Goal: Task Accomplishment & Management: Complete application form

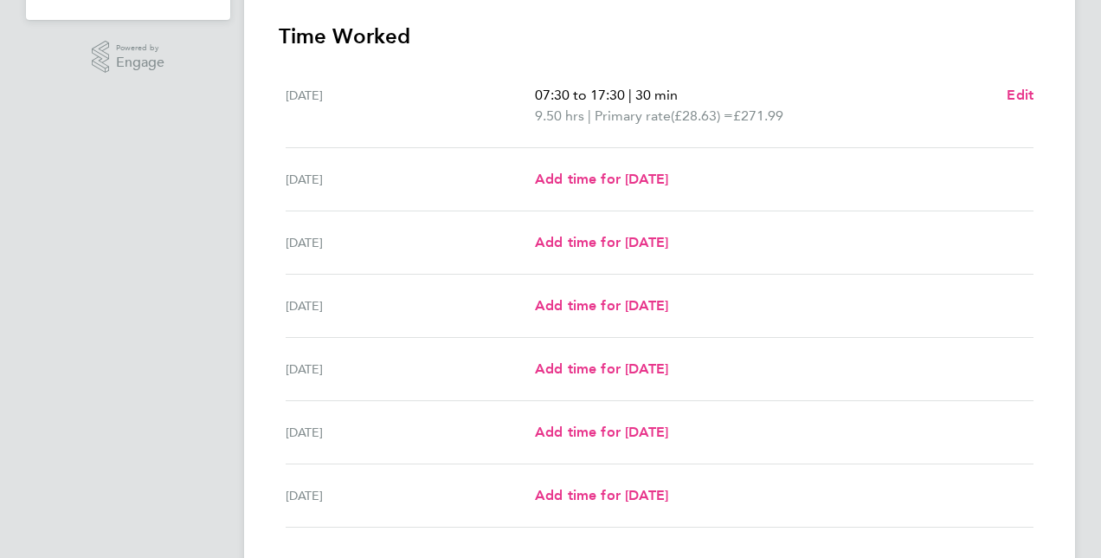
scroll to position [450, 0]
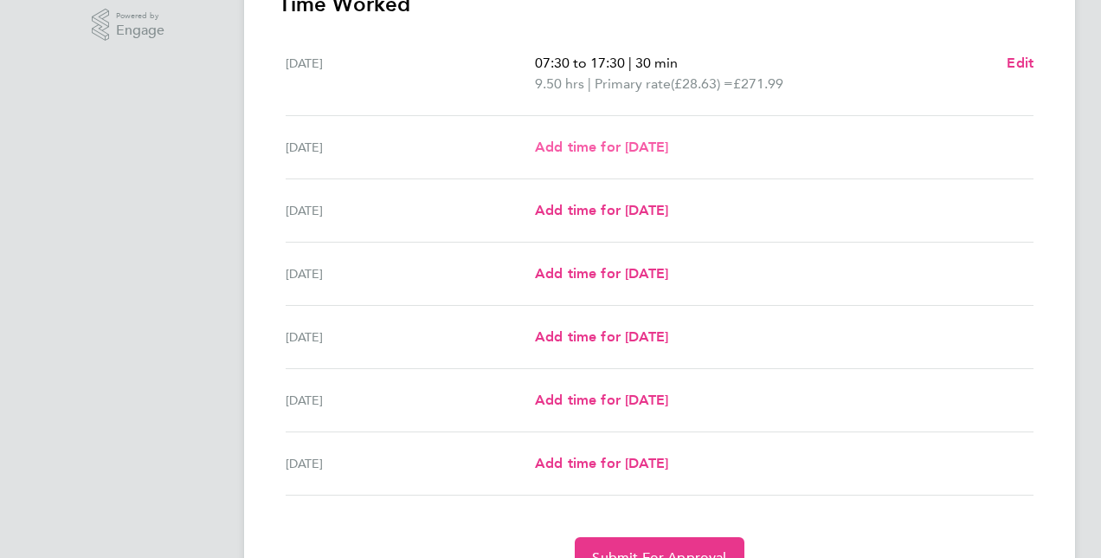
click at [658, 149] on span "Add time for [DATE]" at bounding box center [601, 147] width 133 height 16
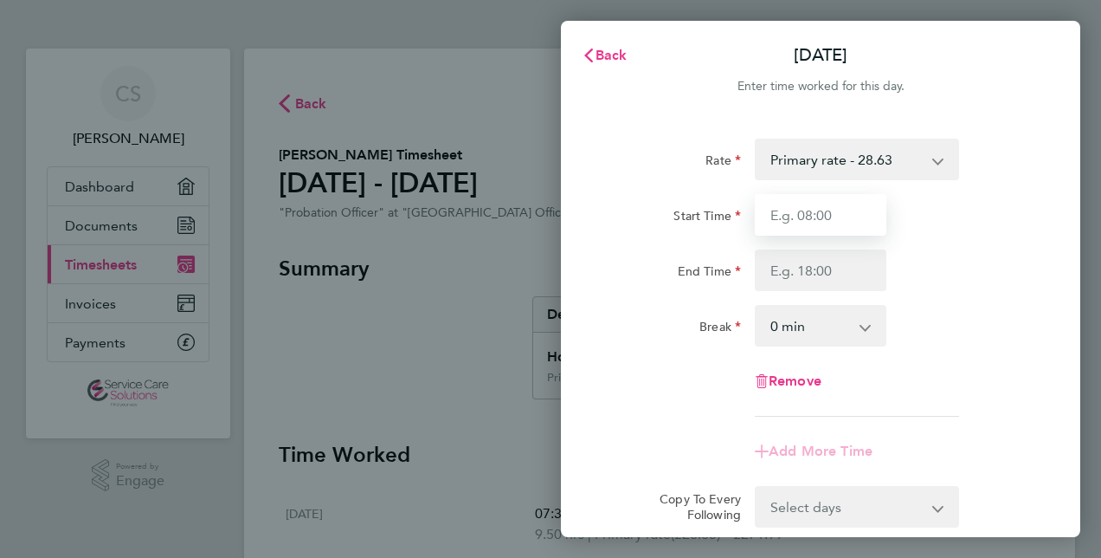
click at [804, 216] on input "Start Time" at bounding box center [821, 215] width 132 height 42
type input "08:00"
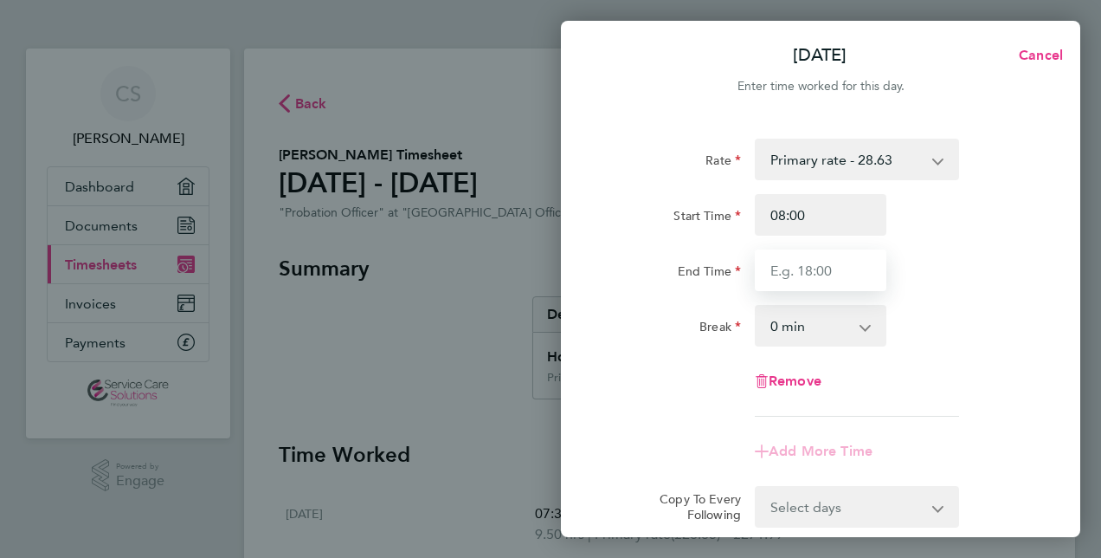
click at [779, 266] on input "End Time" at bounding box center [821, 270] width 132 height 42
type input "17:30"
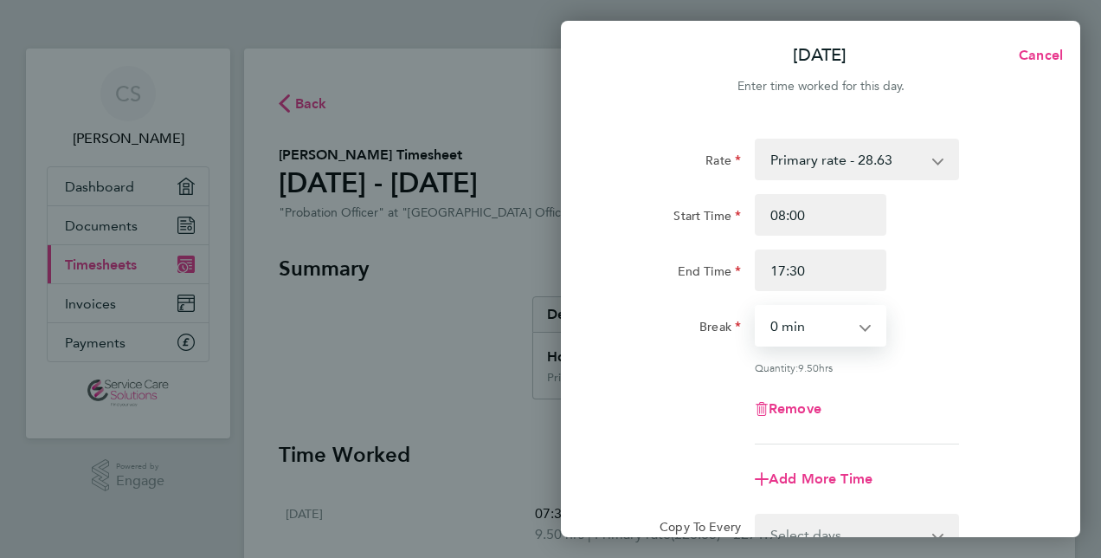
click at [819, 327] on select "0 min 15 min 30 min 45 min 60 min 75 min 90 min" at bounding box center [810, 325] width 107 height 38
click at [757, 306] on select "0 min 15 min 30 min 45 min 60 min 75 min 90 min" at bounding box center [810, 325] width 107 height 38
select select "60"
click at [1037, 452] on div "Rate Primary rate - 28.63 Start Time 08:00 End Time 17:30 Break 0 min 15 min 30…" at bounding box center [820, 385] width 519 height 534
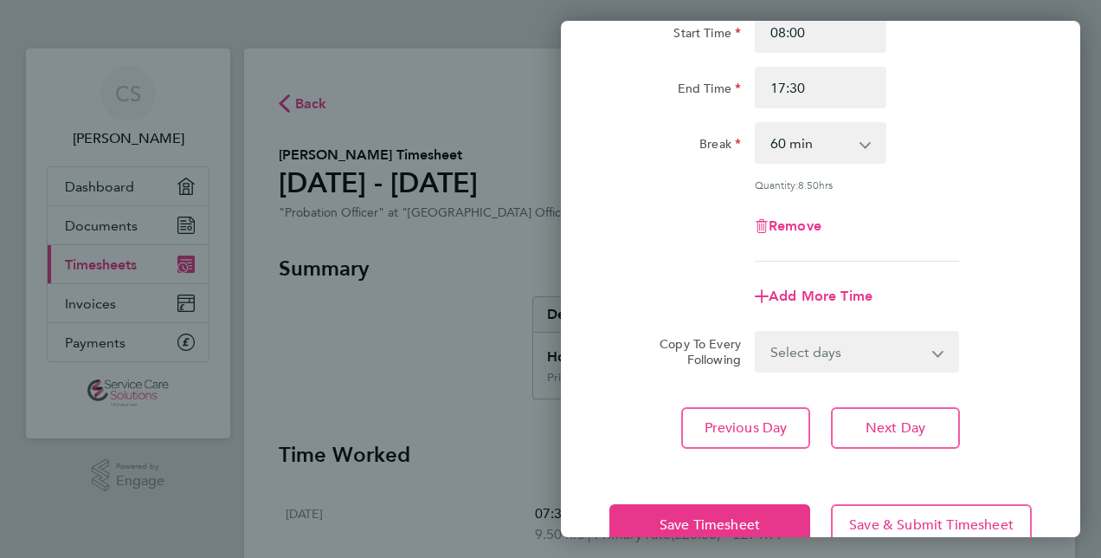
scroll to position [224, 0]
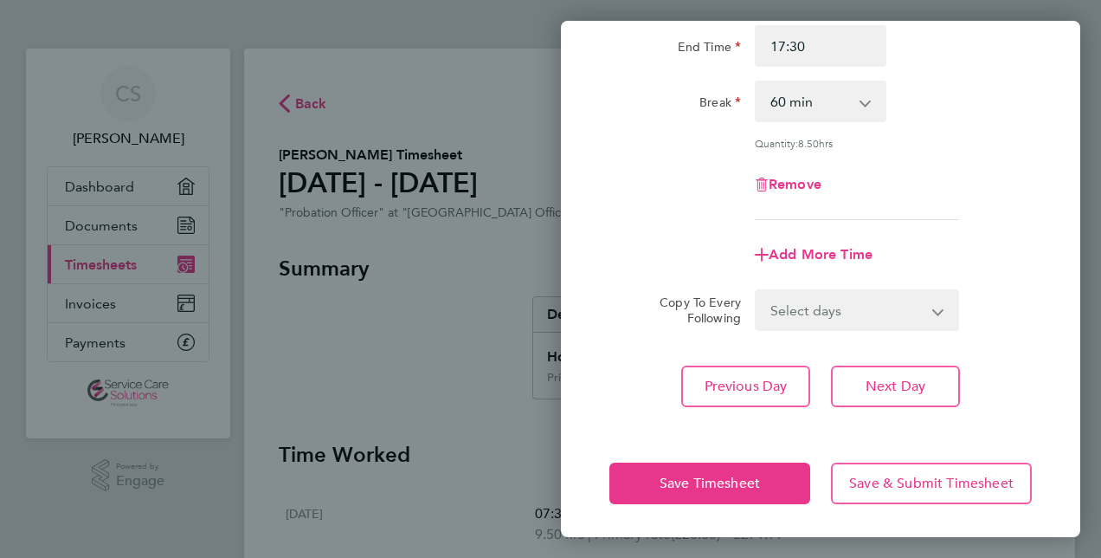
click at [868, 105] on app-icon-cross-button at bounding box center [874, 101] width 21 height 38
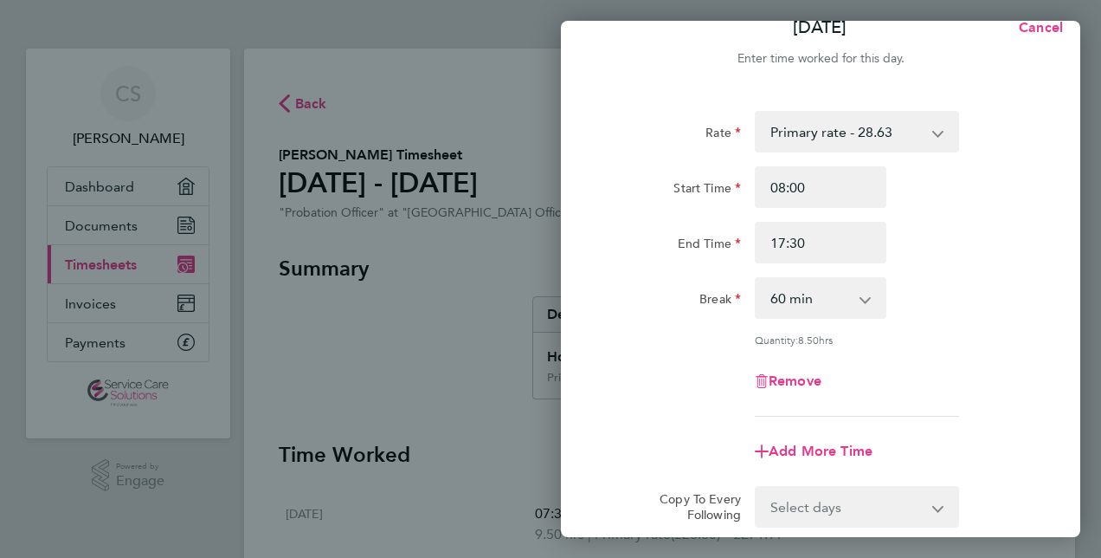
scroll to position [0, 0]
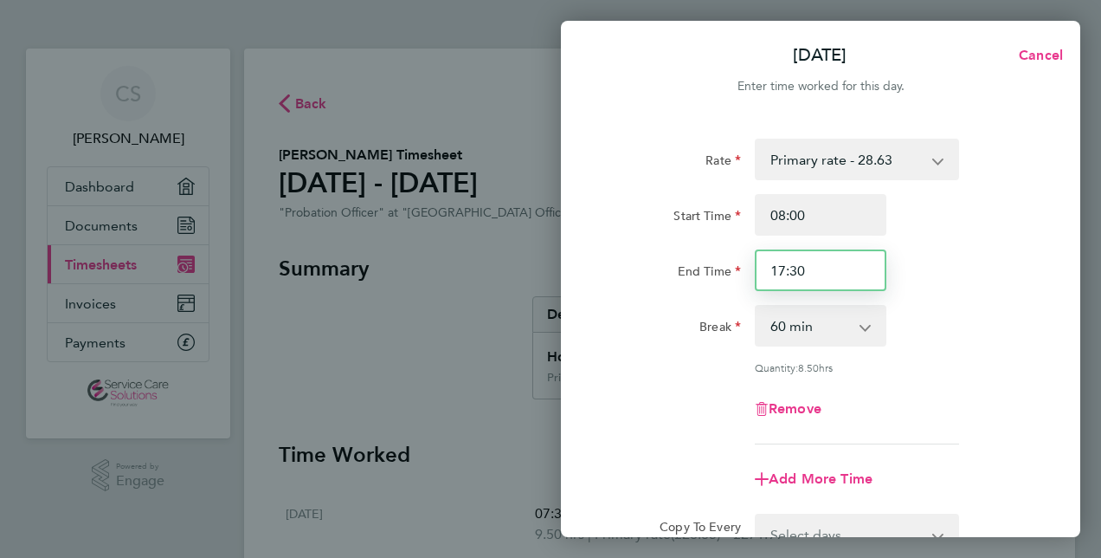
click at [779, 270] on input "17:30" at bounding box center [821, 270] width 132 height 42
click at [812, 274] on input "18:30" at bounding box center [821, 270] width 132 height 42
type input "18:00"
click at [1041, 287] on div "Rate Primary rate - 28.63 Start Time 08:00 End Time 18:00 Break 0 min 15 min 30…" at bounding box center [820, 385] width 519 height 534
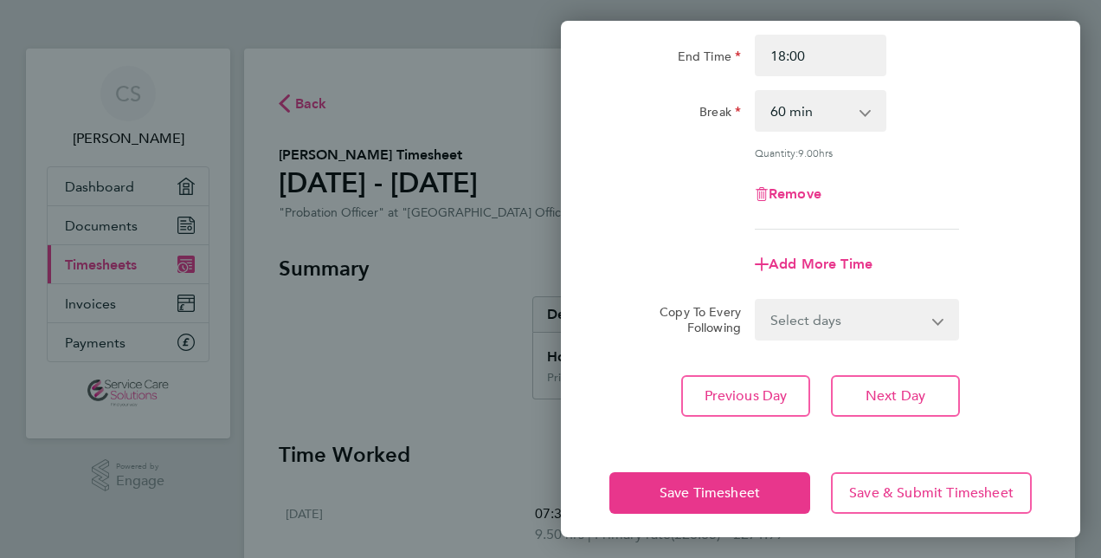
scroll to position [224, 0]
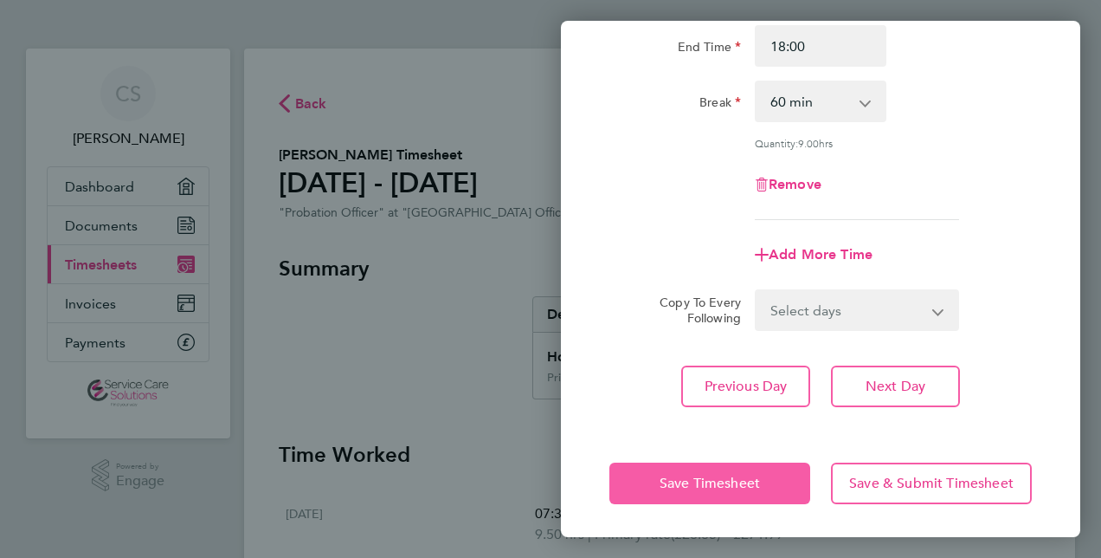
click at [674, 486] on span "Save Timesheet" at bounding box center [710, 482] width 100 height 17
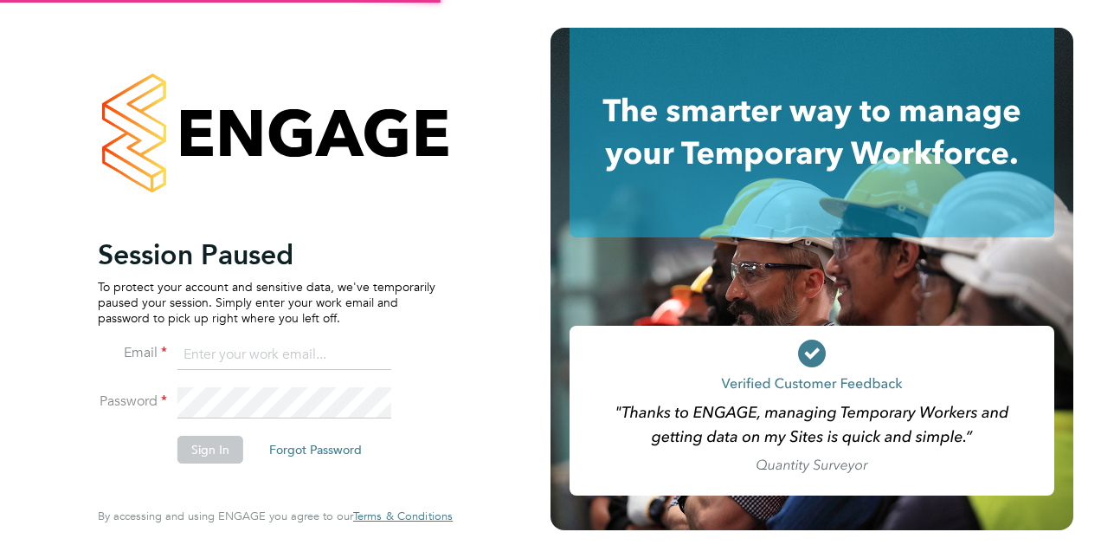
type input "[PERSON_NAME][EMAIL_ADDRESS][DOMAIN_NAME]"
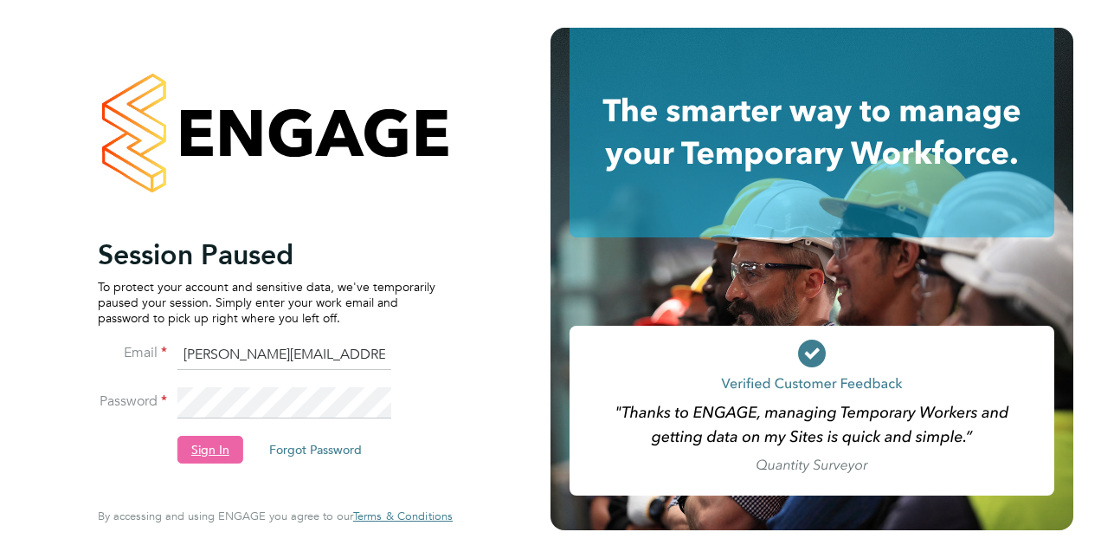
click at [215, 445] on button "Sign In" at bounding box center [210, 449] width 66 height 28
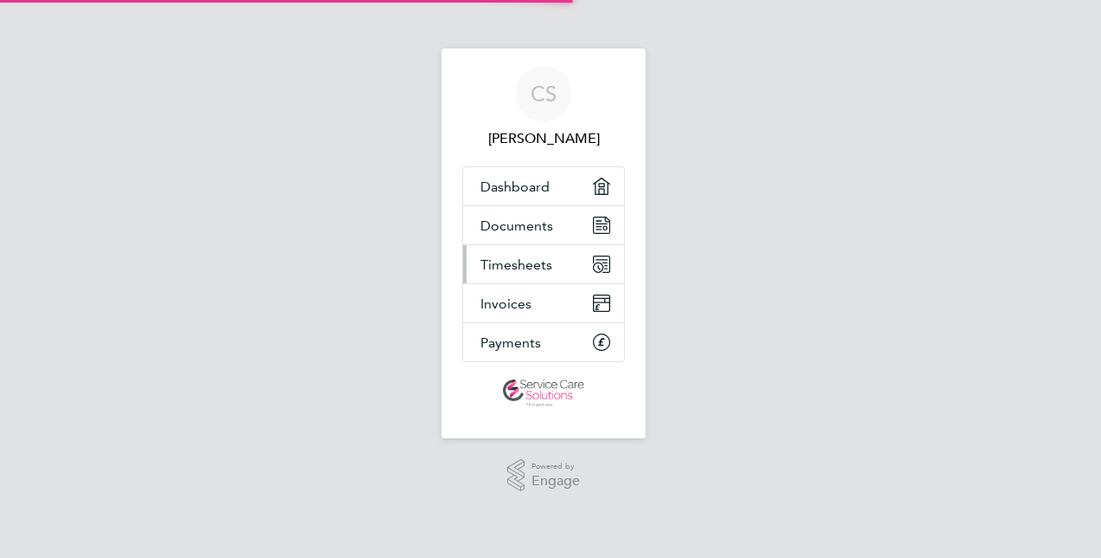
select select "30"
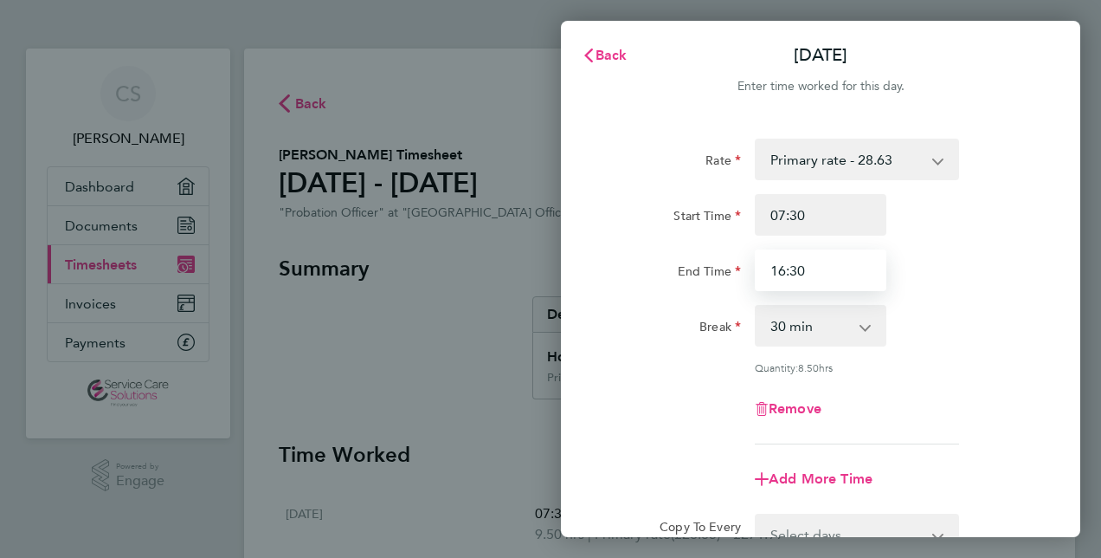
click at [809, 274] on input "16:30" at bounding box center [821, 270] width 132 height 42
type input "1"
type input "18:00"
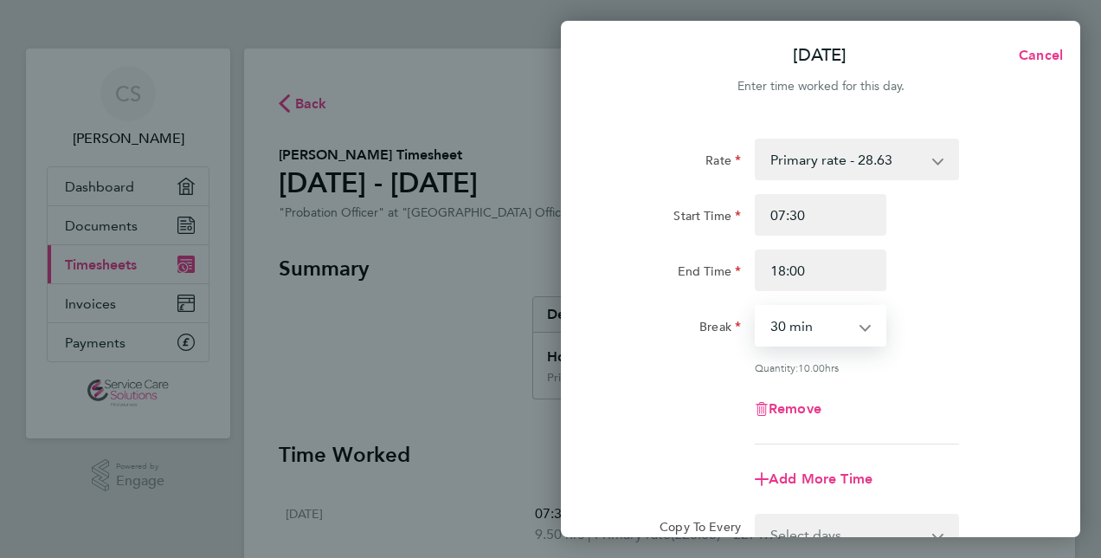
click at [863, 321] on select "0 min 15 min 30 min 45 min 60 min 75 min 90 min" at bounding box center [810, 325] width 107 height 38
select select "60"
click at [757, 306] on select "0 min 15 min 30 min 45 min 60 min 75 min 90 min" at bounding box center [810, 325] width 107 height 38
click at [982, 474] on div "Add More Time" at bounding box center [821, 479] width 436 height 42
click at [995, 507] on form "Rate Primary rate - 28.63 Start Time 07:30 End Time 18:00 Break 0 min 15 min 30…" at bounding box center [821, 347] width 423 height 416
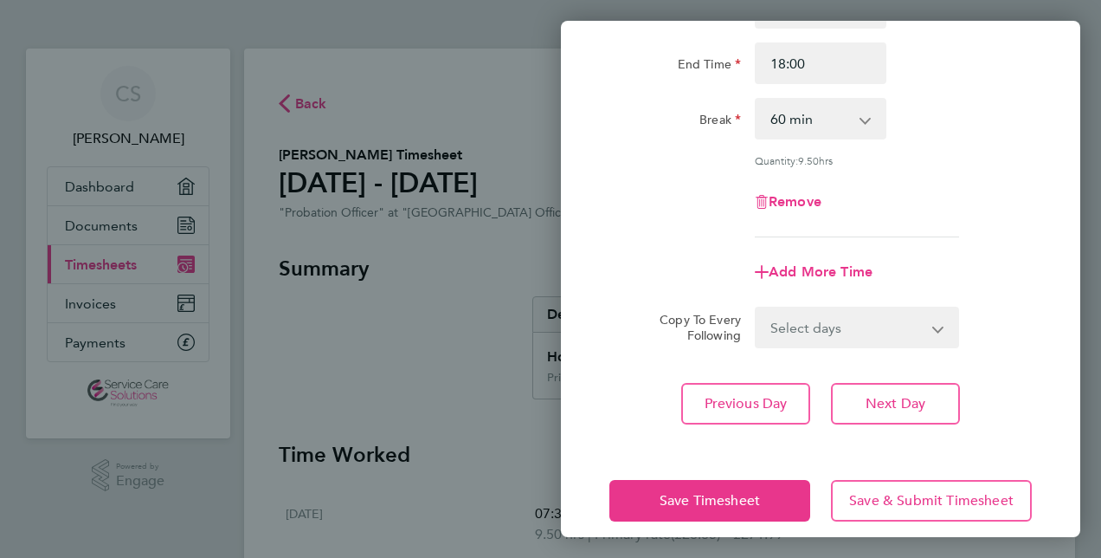
scroll to position [224, 0]
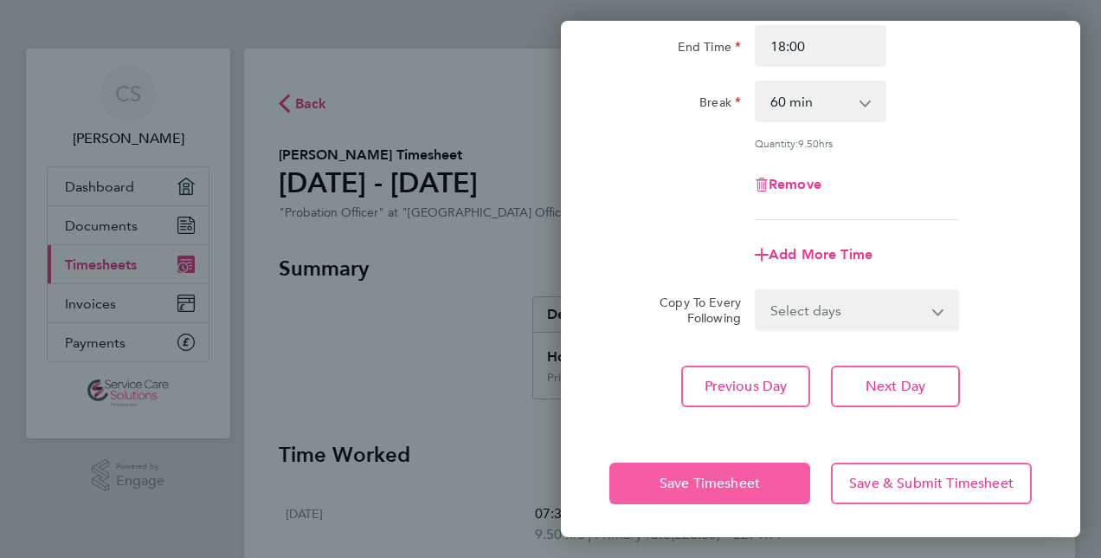
click at [730, 481] on span "Save Timesheet" at bounding box center [710, 482] width 100 height 17
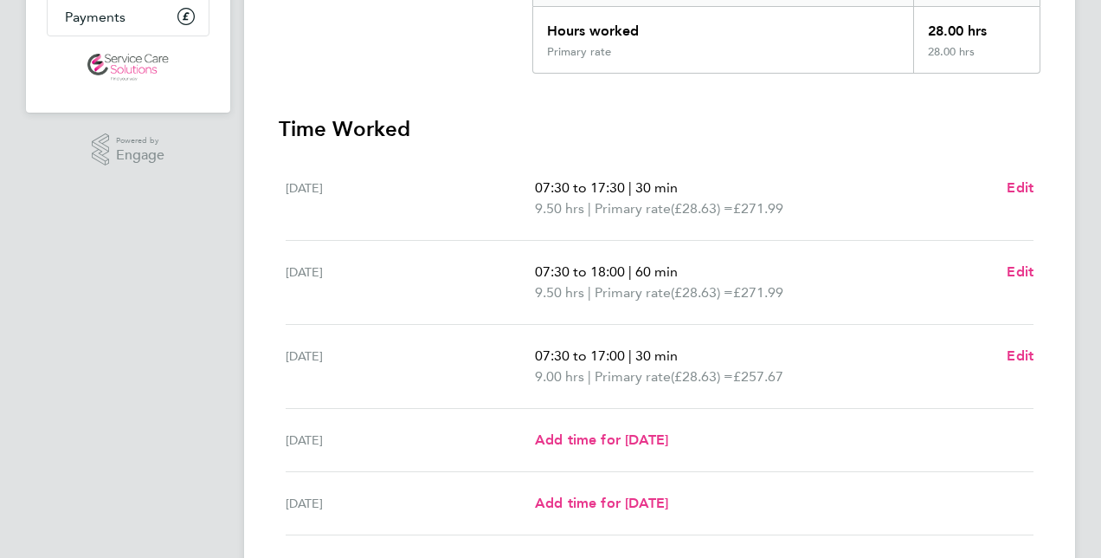
scroll to position [346, 0]
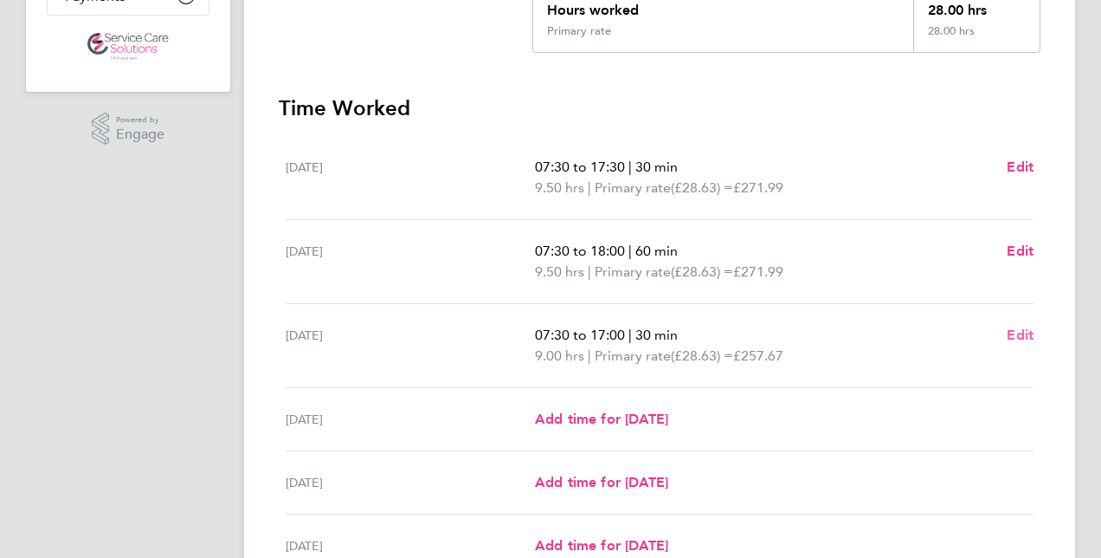
click at [1009, 335] on span "Edit" at bounding box center [1020, 334] width 27 height 16
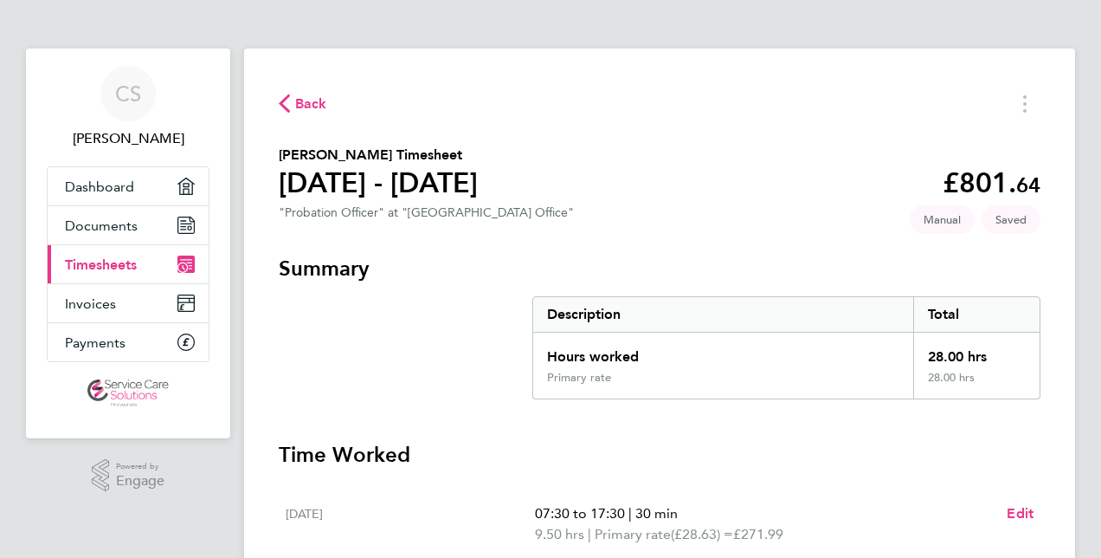
select select "30"
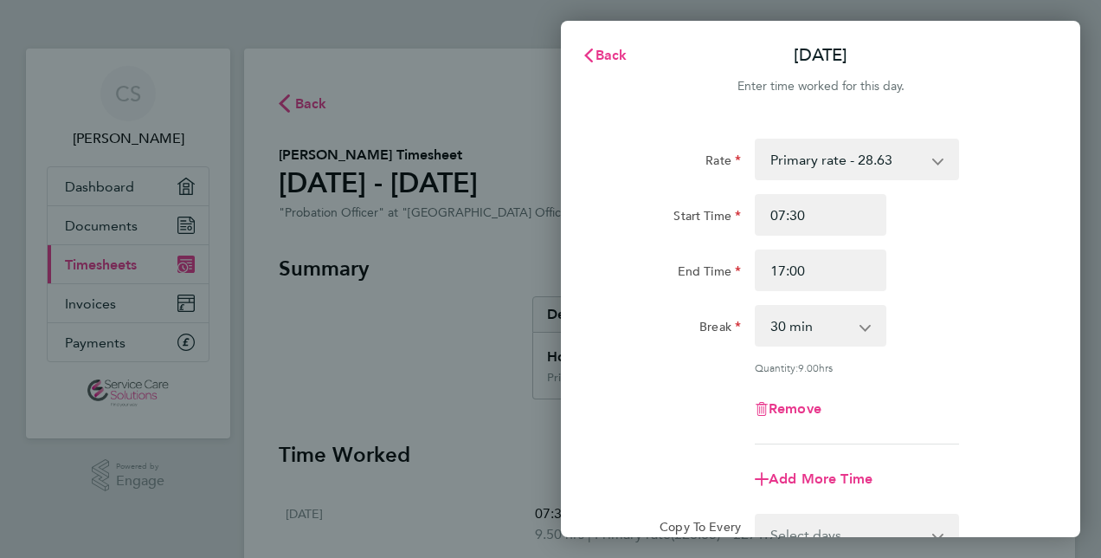
click at [994, 418] on div "Remove" at bounding box center [821, 409] width 436 height 42
click at [1025, 468] on div "Add More Time" at bounding box center [821, 479] width 436 height 42
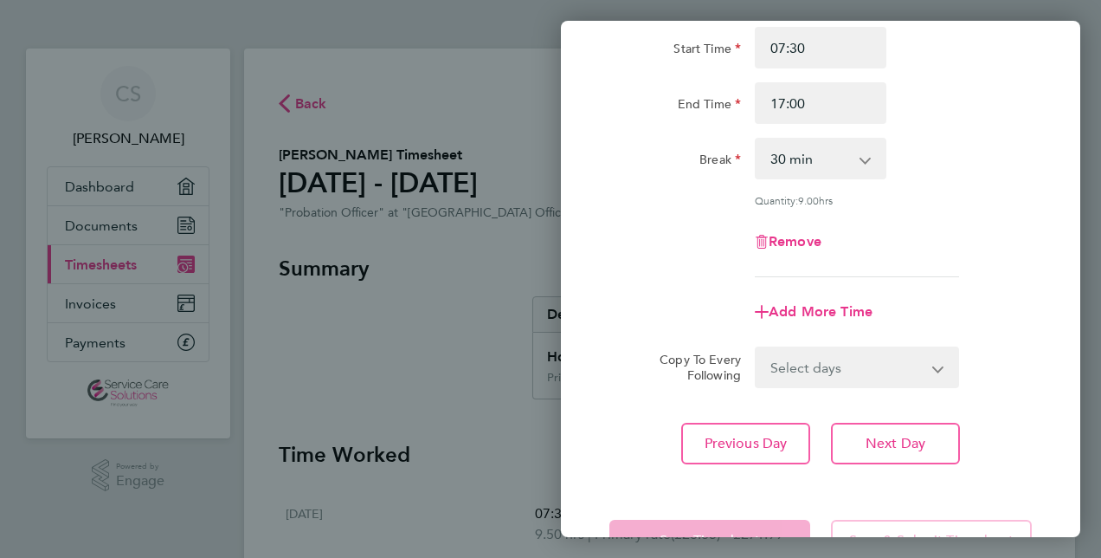
scroll to position [224, 0]
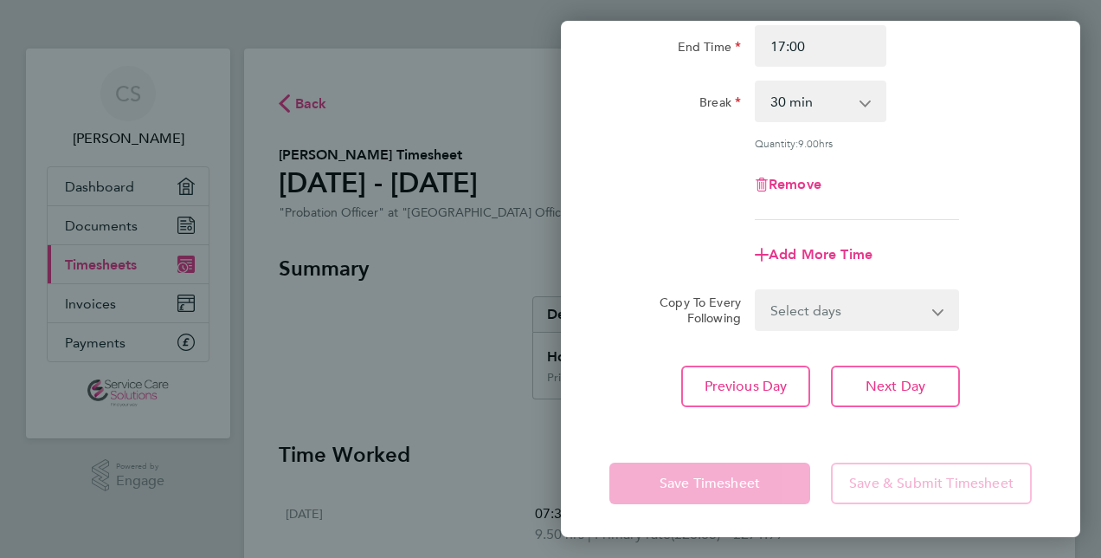
click at [771, 481] on app-form-button "Save Timesheet" at bounding box center [715, 483] width 211 height 42
click at [1075, 327] on div "Rate Primary rate - 28.63 Start Time 07:30 End Time 17:00 Break 0 min 15 min 30…" at bounding box center [820, 161] width 519 height 534
click at [1056, 339] on div "Rate Primary rate - 28.63 Start Time 07:30 End Time 17:00 Break 0 min 15 min 30…" at bounding box center [820, 161] width 519 height 534
click at [1069, 163] on div "Rate Primary rate - 28.63 Start Time 07:30 End Time 17:00 Break 0 min 15 min 30…" at bounding box center [820, 161] width 519 height 534
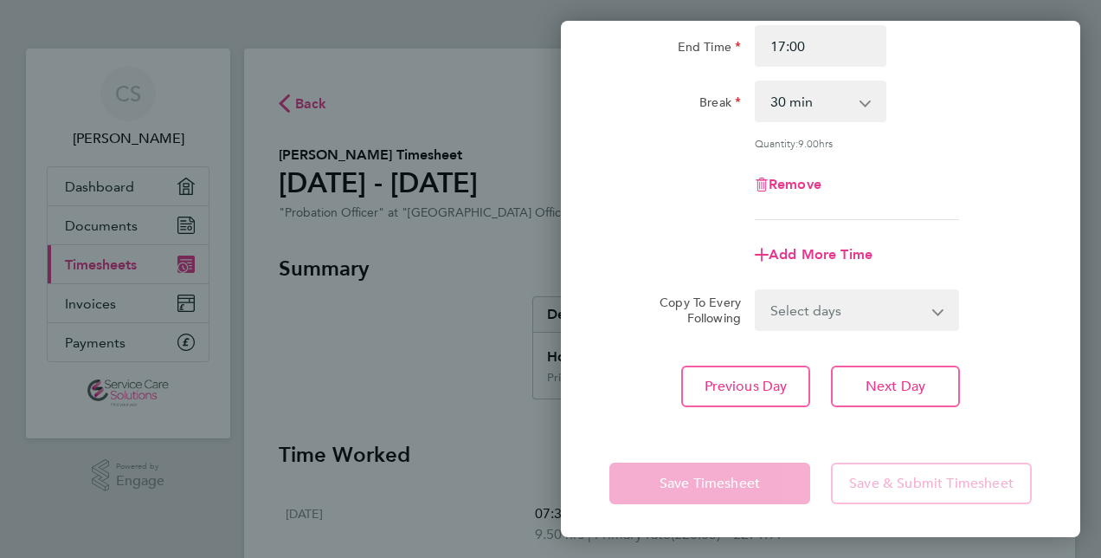
click at [1069, 163] on div "Rate Primary rate - 28.63 Start Time 07:30 End Time 17:00 Break 0 min 15 min 30…" at bounding box center [820, 161] width 519 height 534
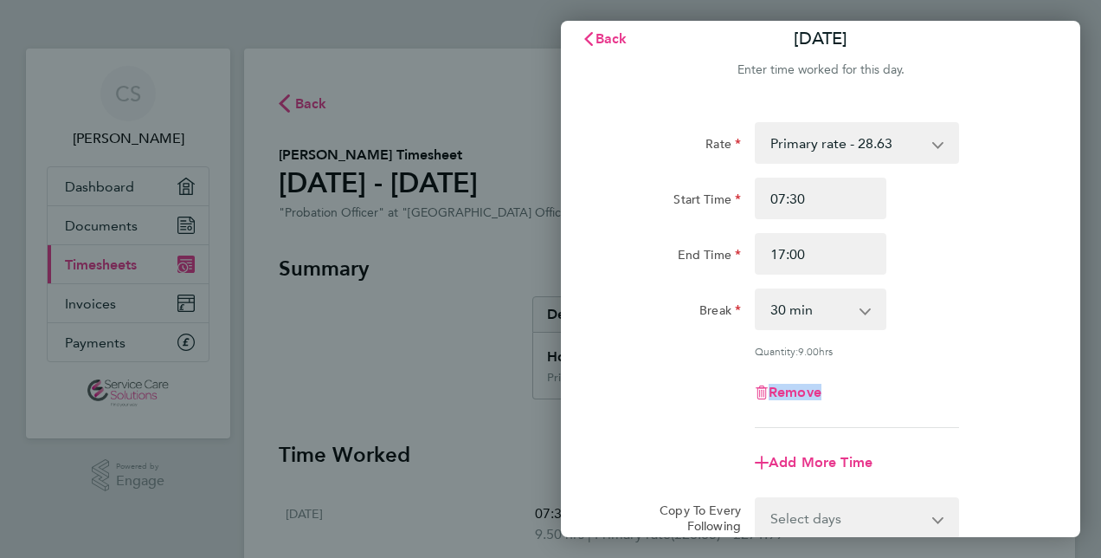
scroll to position [0, 0]
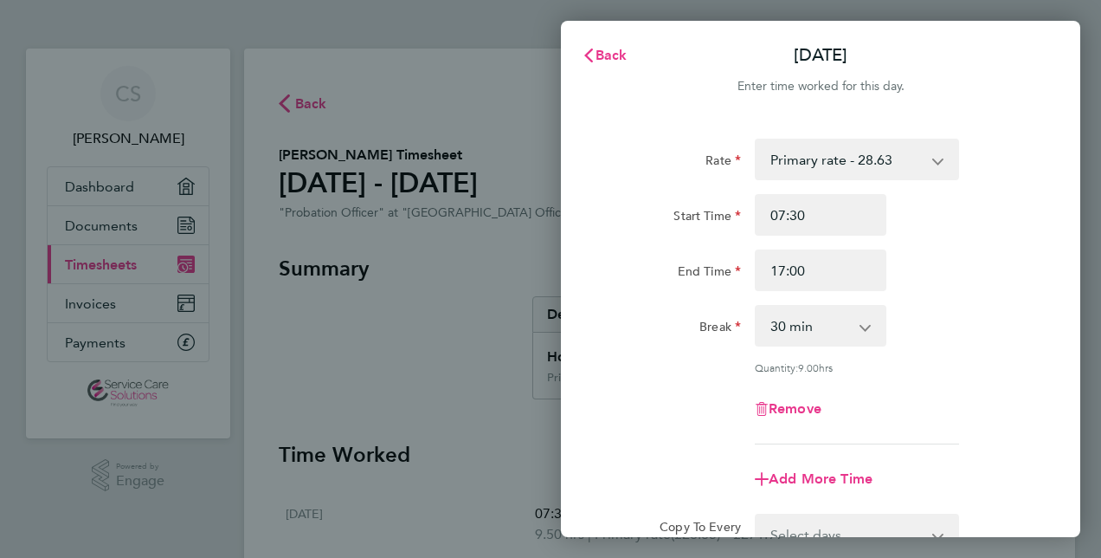
click at [971, 321] on div "Break 0 min 15 min 30 min 45 min 60 min 75 min 90 min" at bounding box center [821, 326] width 436 height 42
click at [1024, 300] on div "Rate Primary rate - 28.63 Start Time 07:30 End Time 17:00 Break 0 min 15 min 30…" at bounding box center [821, 292] width 423 height 306
click at [594, 55] on icon "button" at bounding box center [589, 55] width 14 height 14
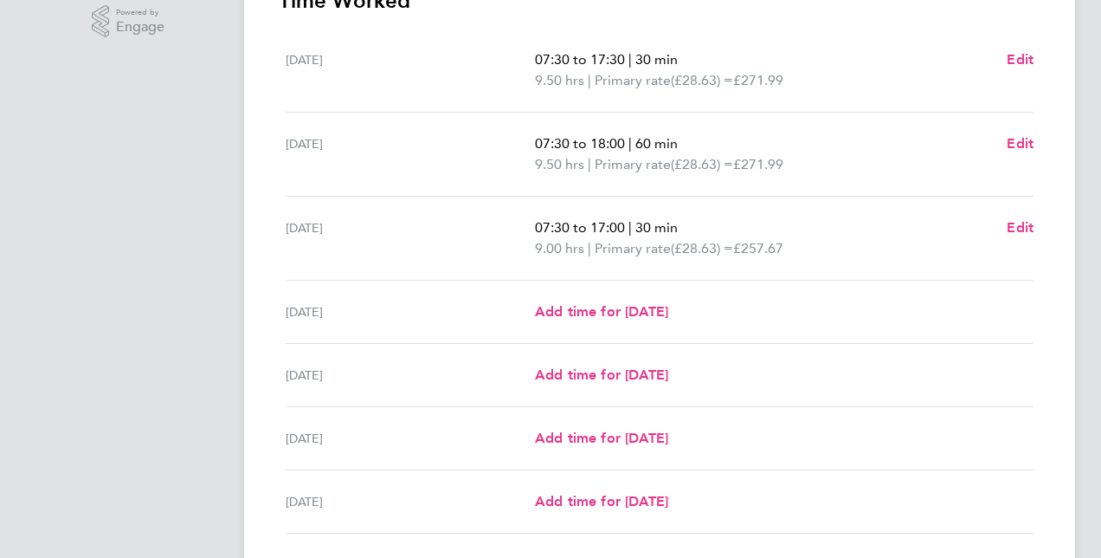
scroll to position [485, 0]
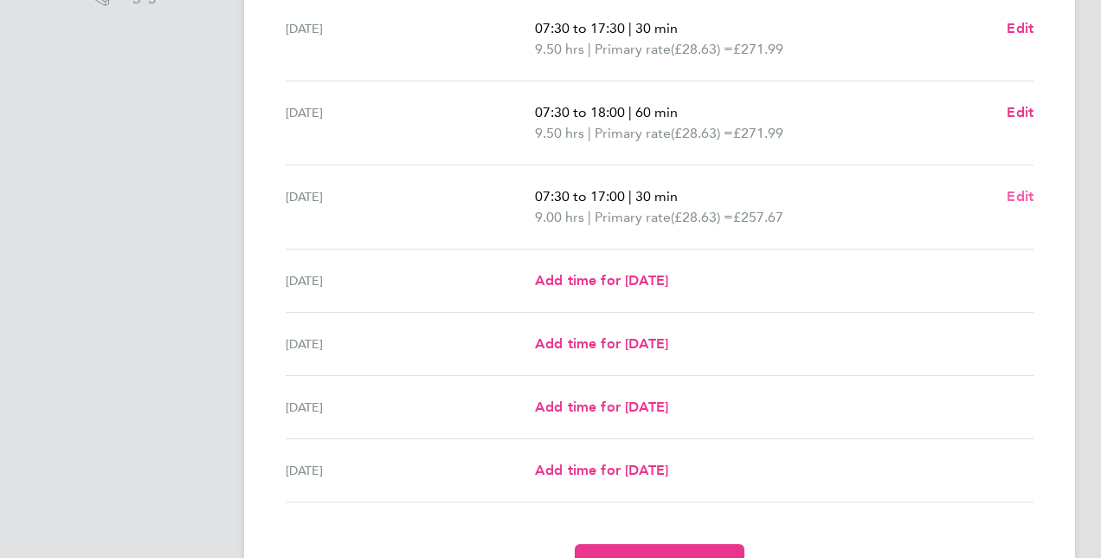
click at [1024, 198] on span "Edit" at bounding box center [1020, 196] width 27 height 16
select select "30"
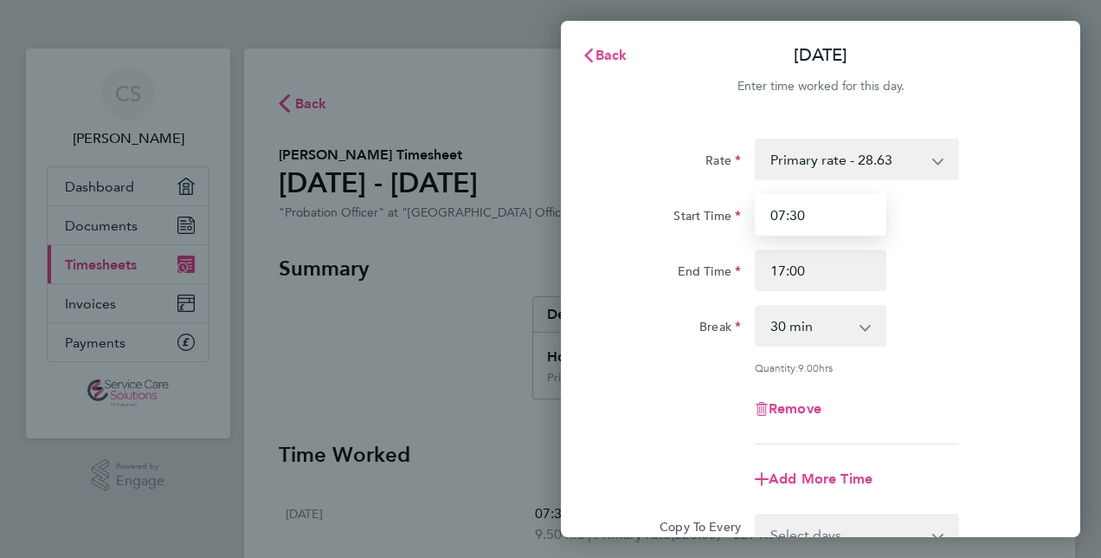
click at [783, 214] on input "07:30" at bounding box center [821, 215] width 132 height 42
type input "08:30"
click at [1025, 371] on div "Quantity: 8.00 hrs" at bounding box center [821, 367] width 436 height 14
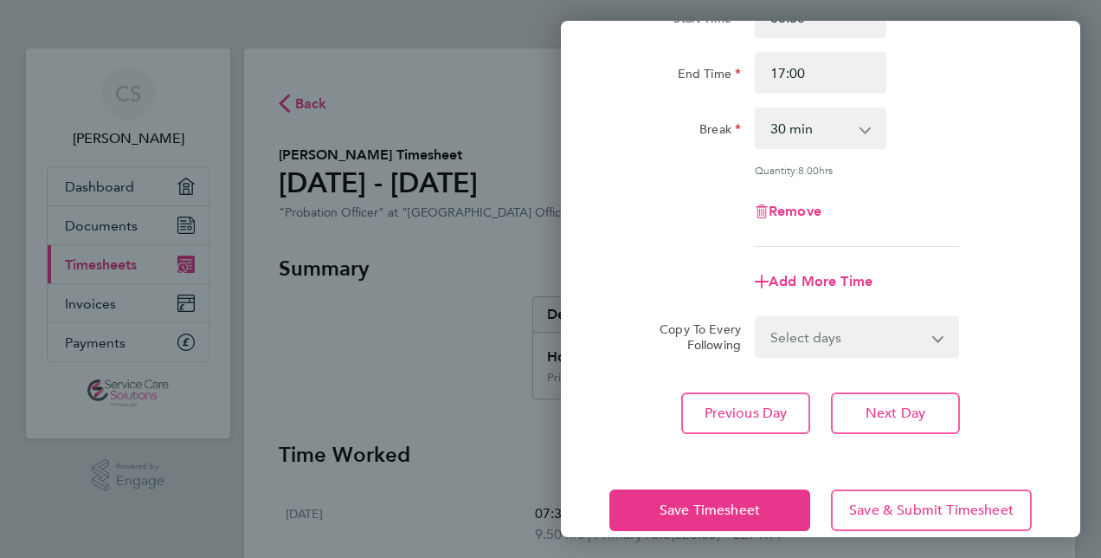
scroll to position [224, 0]
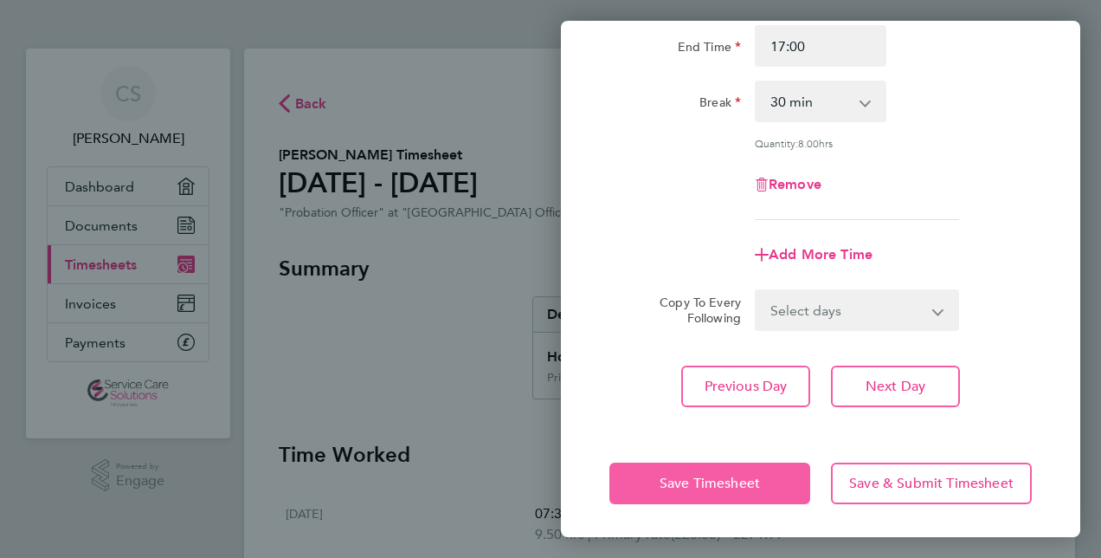
click at [718, 483] on span "Save Timesheet" at bounding box center [710, 482] width 100 height 17
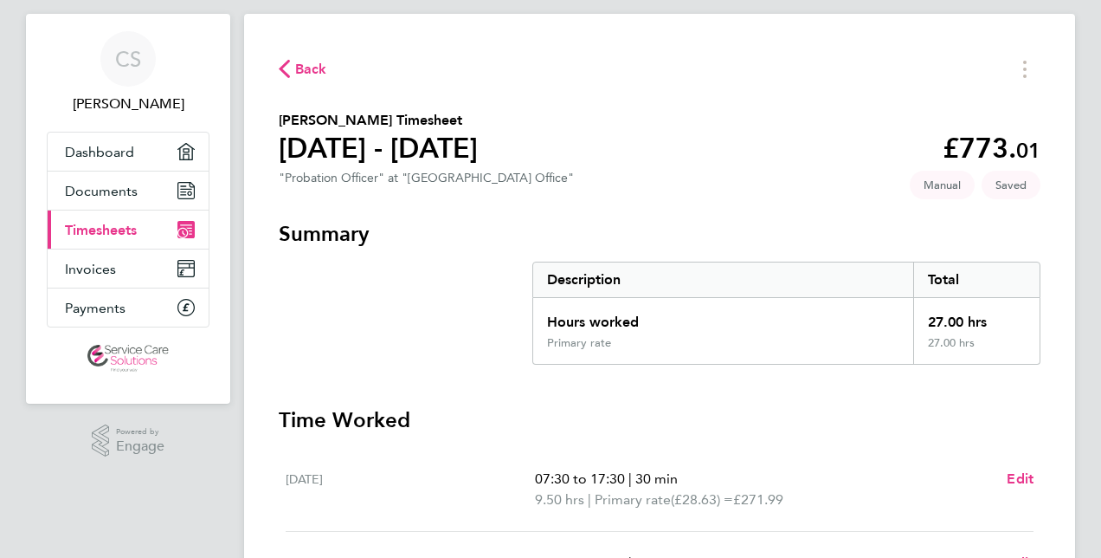
scroll to position [104, 0]
